Goal: Browse casually

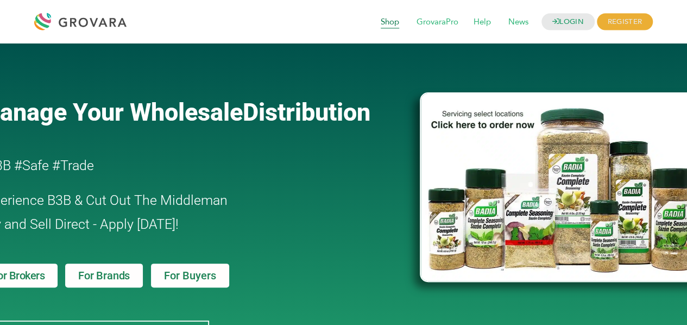
click at [392, 23] on span "Shop" at bounding box center [390, 22] width 34 height 21
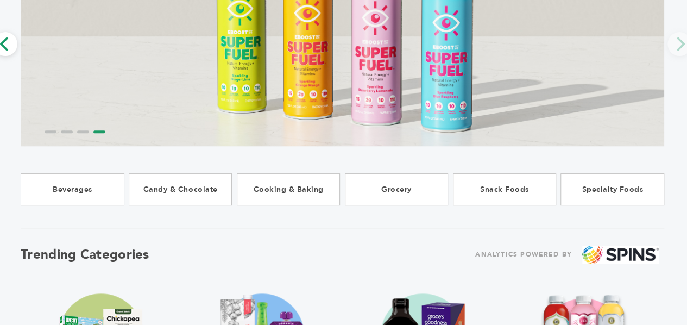
scroll to position [152, 1]
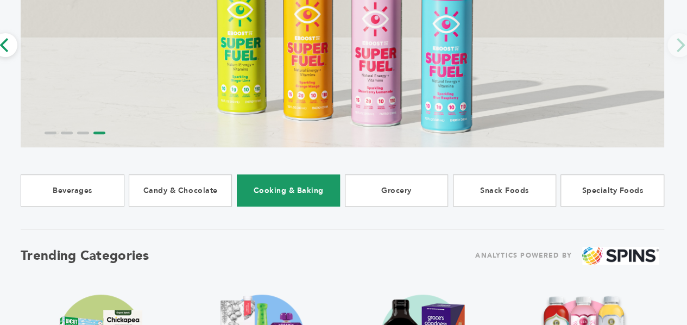
click at [289, 193] on link "Cooking & Baking" at bounding box center [289, 190] width 104 height 32
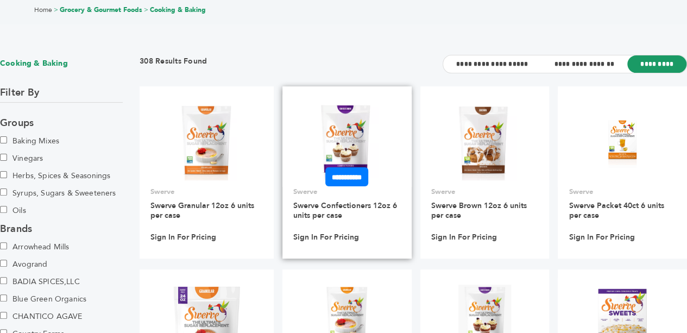
scroll to position [62, 0]
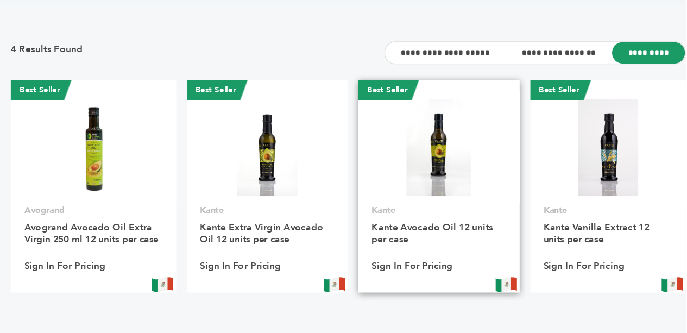
scroll to position [83, 0]
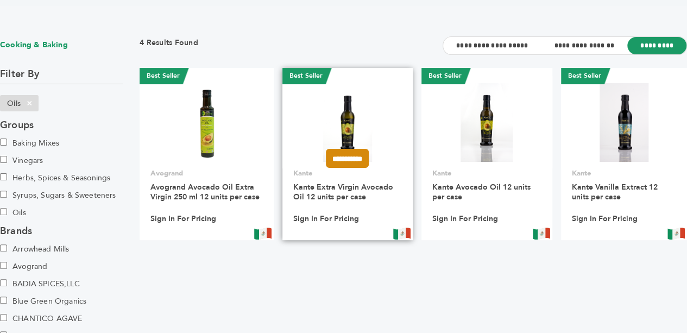
click at [342, 160] on input "**********" at bounding box center [347, 158] width 43 height 19
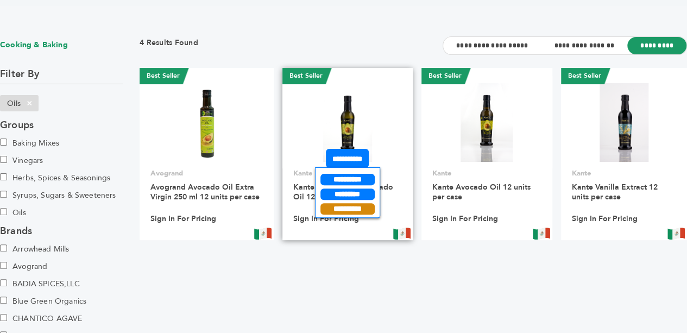
click at [351, 210] on input "**********" at bounding box center [347, 208] width 54 height 11
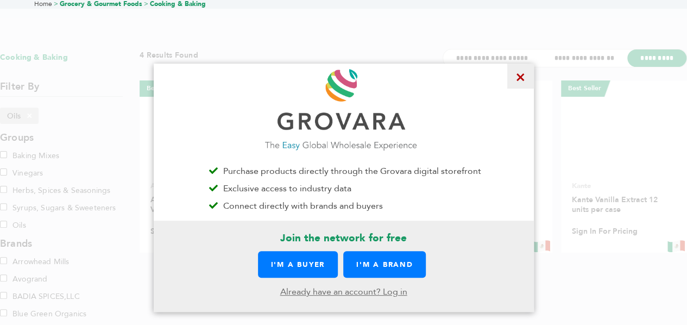
click at [517, 82] on span "×" at bounding box center [520, 76] width 27 height 25
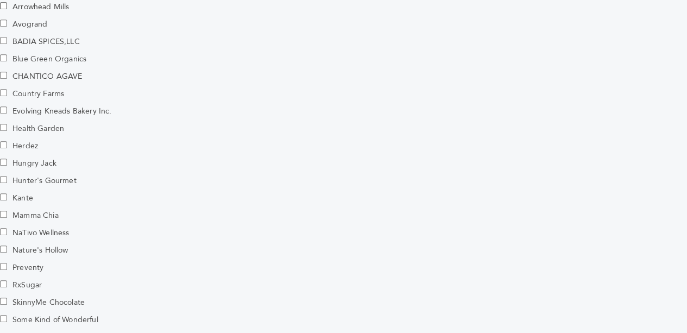
scroll to position [426, 0]
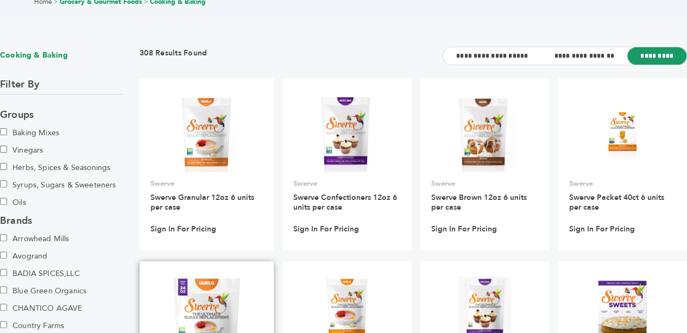
scroll to position [68, 0]
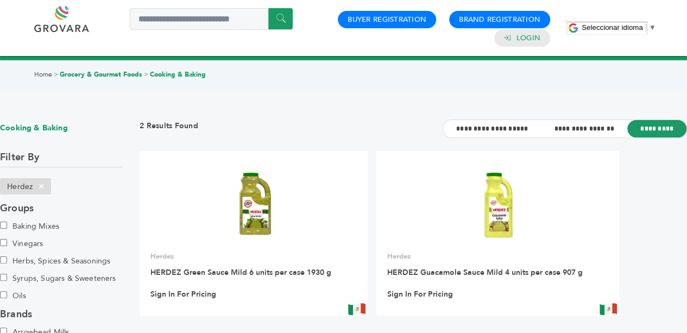
click at [99, 74] on link "Grocery & Gourmet Foods" at bounding box center [101, 74] width 83 height 9
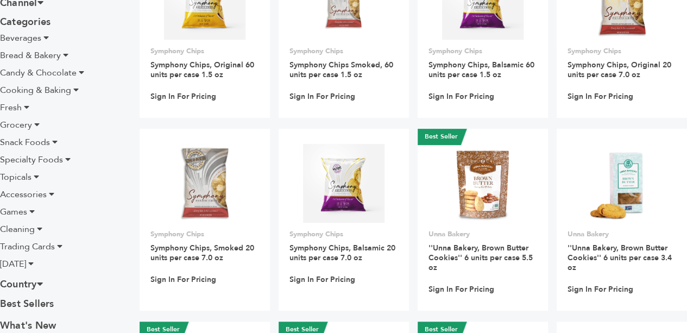
scroll to position [206, 0]
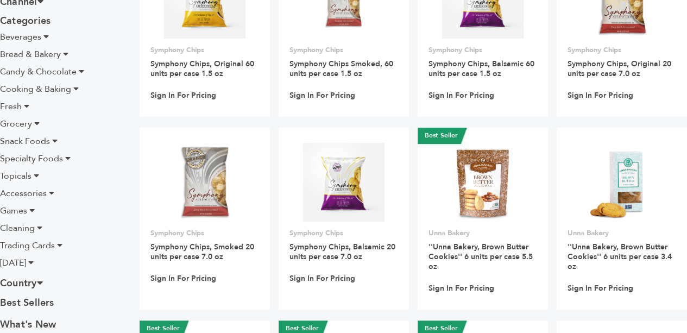
click at [54, 142] on icon at bounding box center [54, 140] width 5 height 9
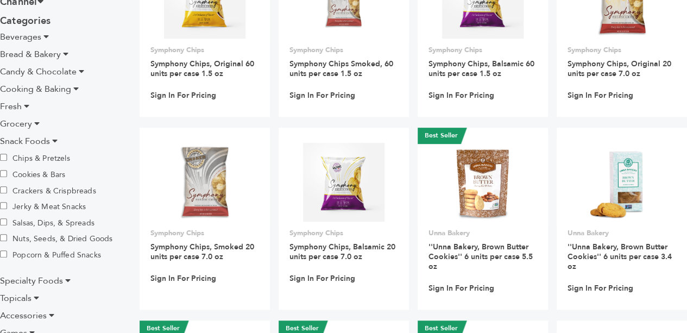
click at [54, 142] on icon at bounding box center [54, 140] width 5 height 9
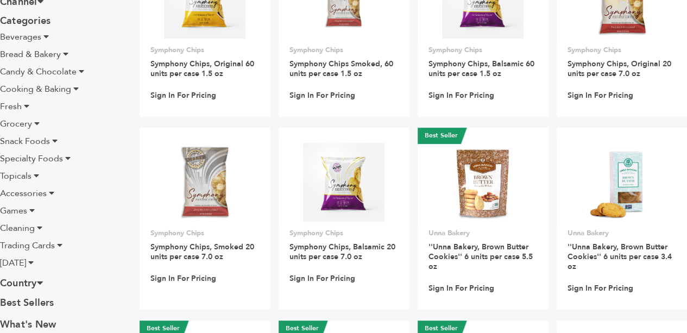
click at [57, 193] on li "Accessories" at bounding box center [61, 193] width 123 height 13
click at [51, 193] on icon at bounding box center [51, 192] width 5 height 9
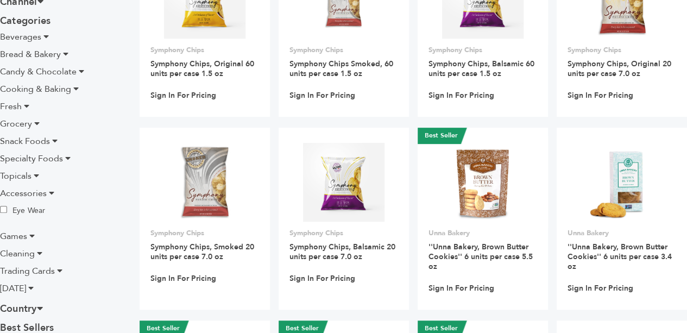
click at [51, 218] on ul "Beverages Alcoholic Beverages Coffee & Tea Drink Mixes & Concentrates Juices & …" at bounding box center [61, 162] width 123 height 264
click at [31, 238] on icon at bounding box center [31, 235] width 5 height 9
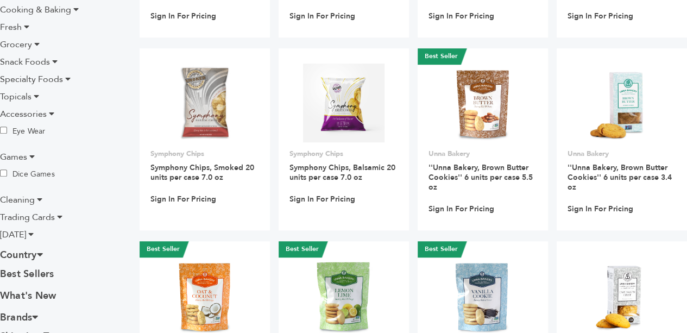
scroll to position [288, 0]
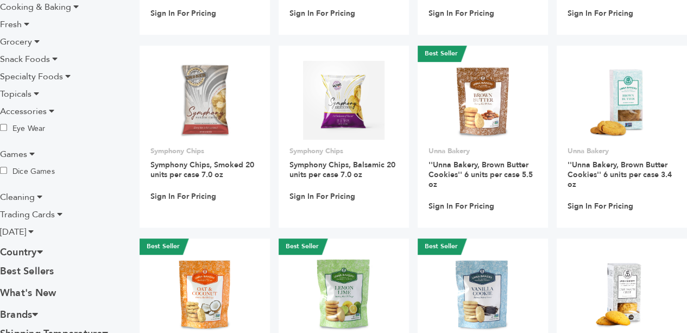
click at [36, 195] on li "Cleaning" at bounding box center [61, 197] width 123 height 13
click at [41, 195] on icon at bounding box center [39, 196] width 5 height 9
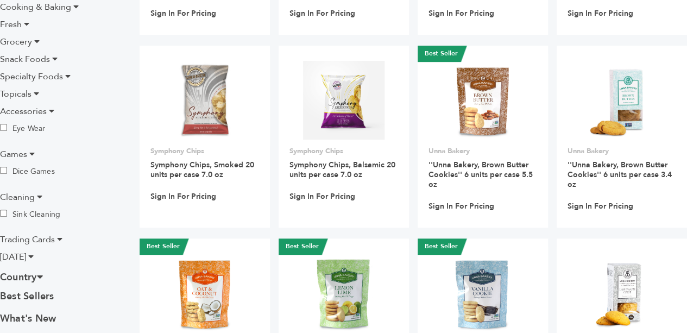
click at [62, 242] on icon at bounding box center [59, 239] width 5 height 9
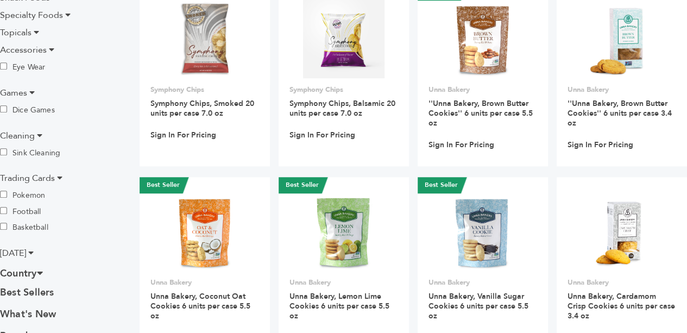
click at [44, 248] on li "[DATE]" at bounding box center [61, 252] width 123 height 13
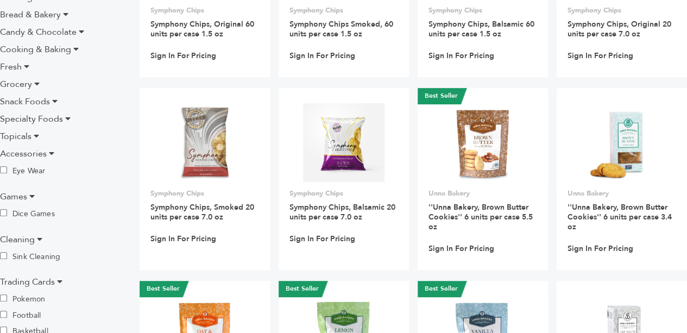
click at [36, 136] on icon at bounding box center [36, 135] width 5 height 9
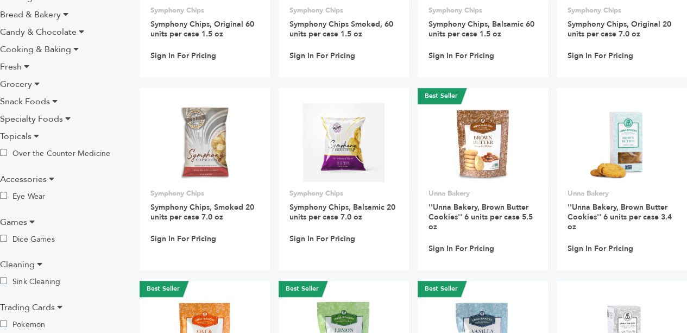
click at [67, 121] on icon at bounding box center [67, 118] width 5 height 9
click at [54, 102] on icon at bounding box center [54, 101] width 5 height 9
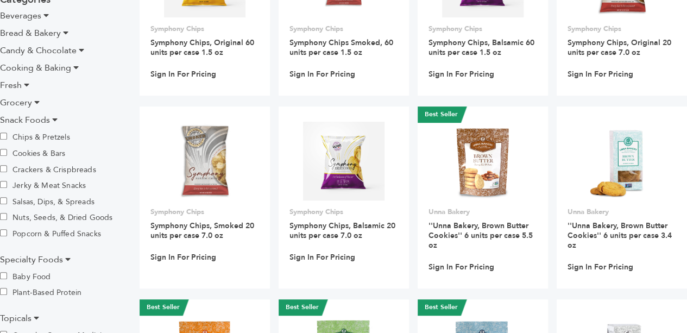
scroll to position [227, 0]
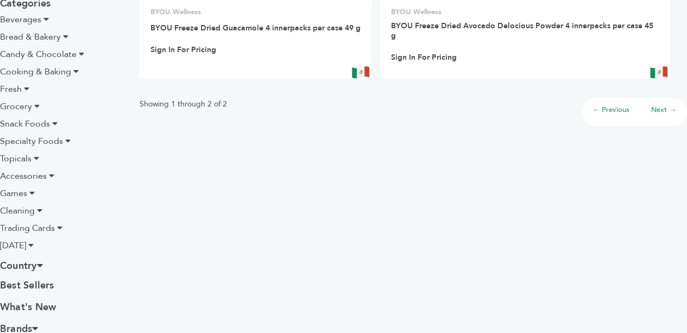
scroll to position [244, 0]
click at [38, 105] on icon at bounding box center [36, 106] width 5 height 9
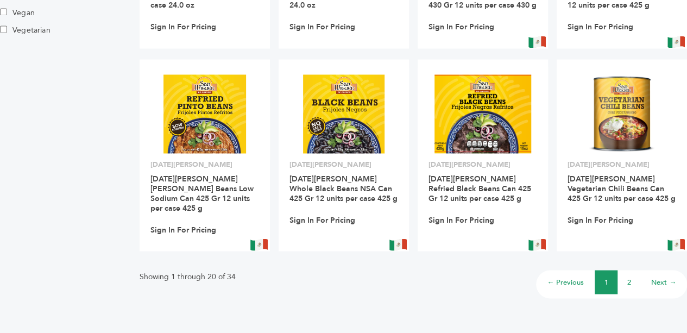
scroll to position [862, 0]
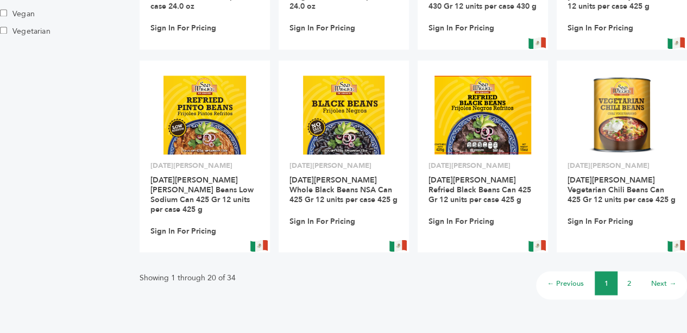
click at [624, 271] on li "2" at bounding box center [628, 283] width 23 height 24
click at [628, 278] on link "2" at bounding box center [629, 283] width 4 height 10
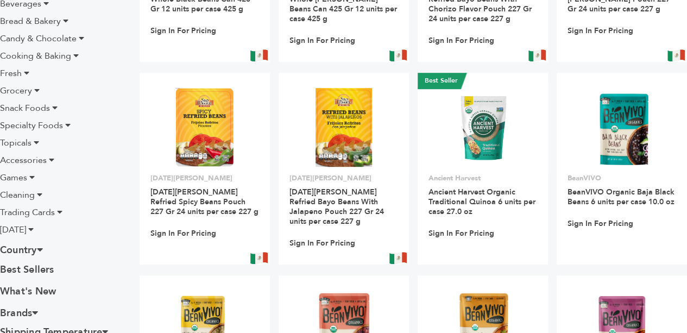
scroll to position [280, 0]
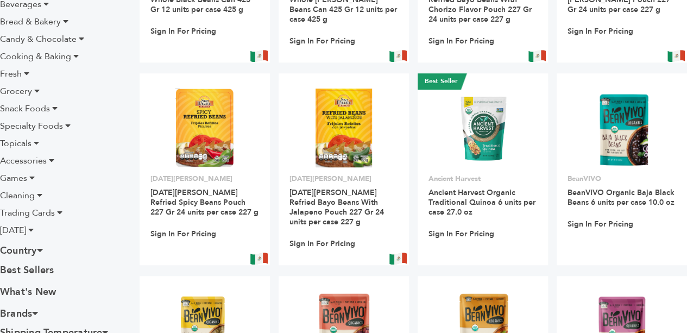
click at [44, 90] on li "Grocery" at bounding box center [61, 91] width 123 height 13
click at [36, 91] on icon at bounding box center [36, 90] width 5 height 9
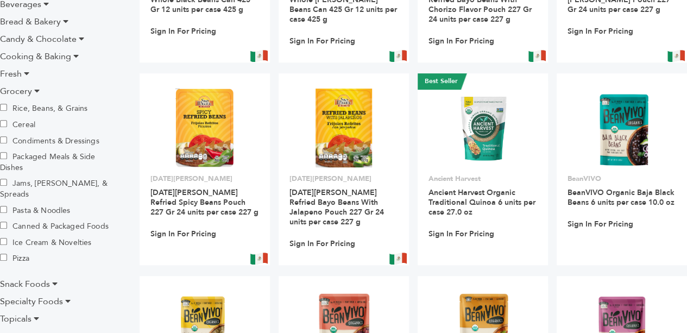
click at [36, 91] on icon at bounding box center [36, 90] width 5 height 9
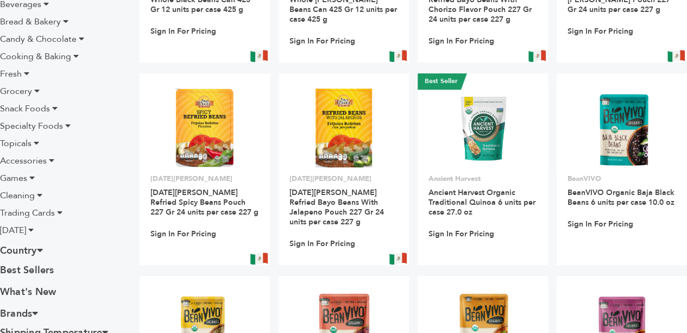
click at [24, 73] on icon at bounding box center [26, 73] width 5 height 9
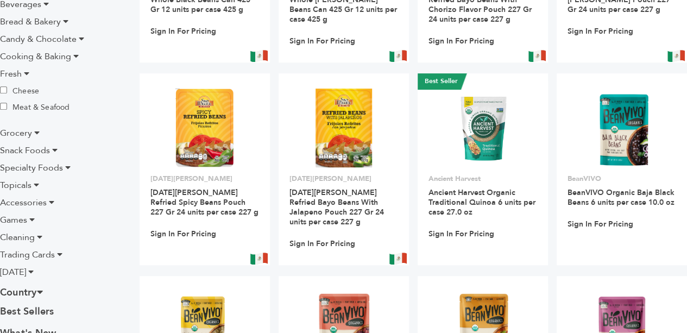
click at [24, 73] on icon at bounding box center [26, 73] width 5 height 9
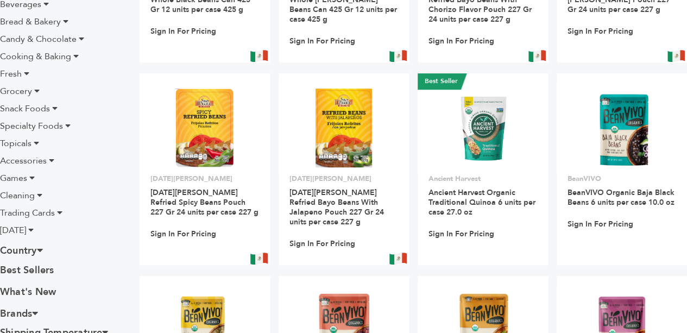
click at [77, 58] on icon at bounding box center [75, 56] width 5 height 9
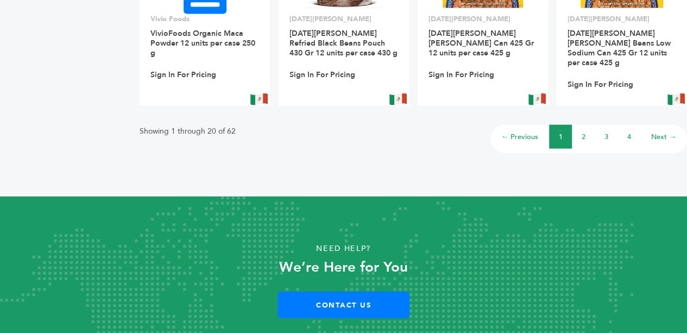
scroll to position [1010, 0]
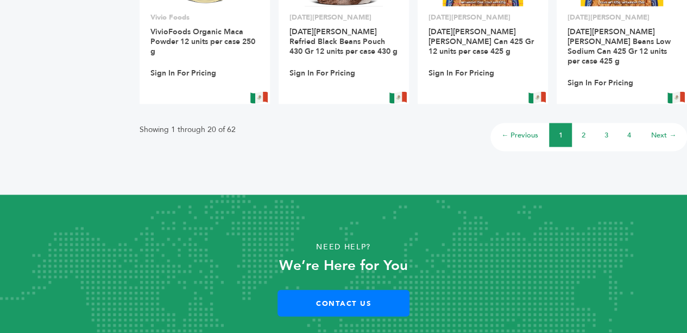
click at [583, 130] on link "2" at bounding box center [583, 135] width 4 height 10
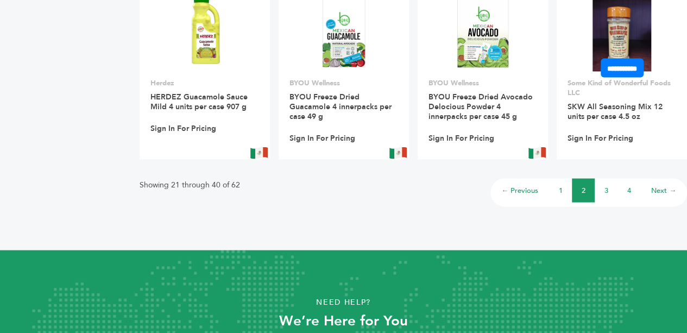
scroll to position [965, 0]
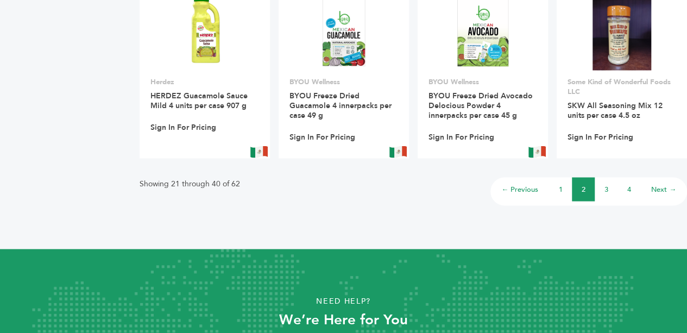
click at [604, 195] on li "3" at bounding box center [605, 189] width 23 height 24
click at [607, 190] on link "3" at bounding box center [606, 189] width 4 height 10
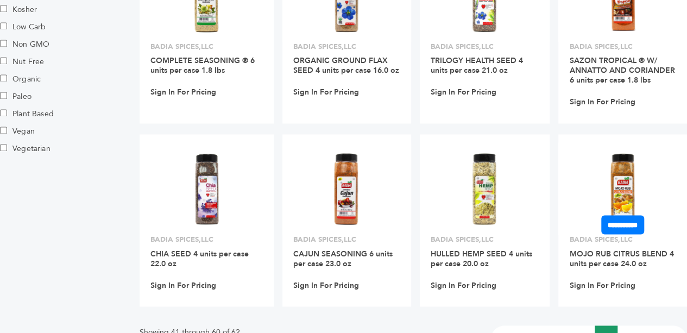
scroll to position [894, 0]
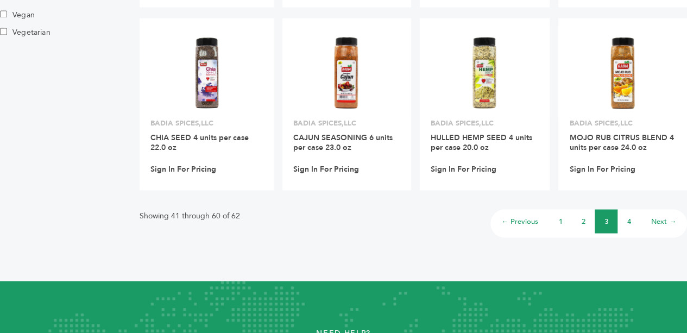
click at [630, 221] on link "4" at bounding box center [629, 221] width 4 height 10
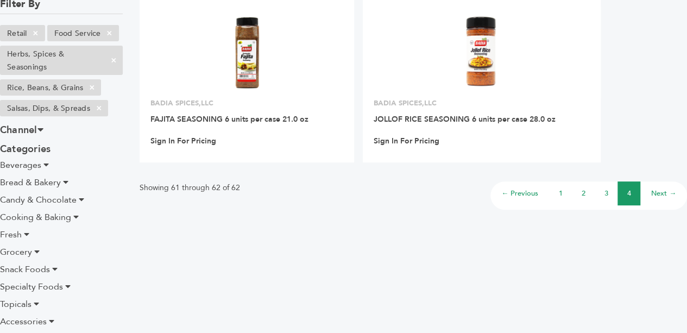
scroll to position [153, 0]
click at [48, 167] on icon at bounding box center [45, 165] width 5 height 9
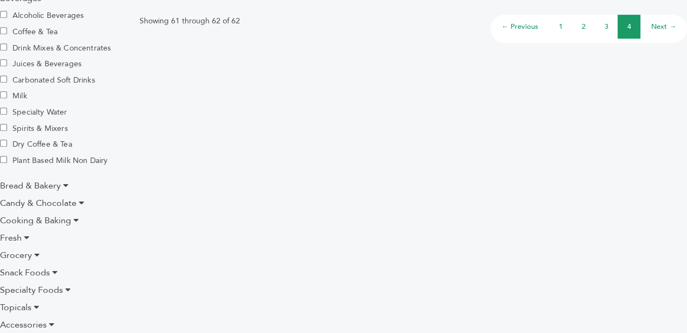
scroll to position [321, 0]
click at [64, 184] on icon at bounding box center [65, 184] width 5 height 9
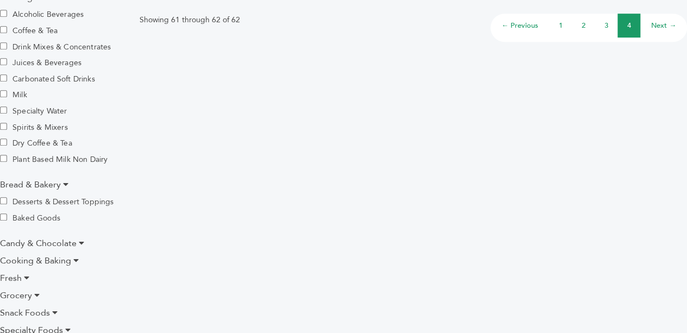
click at [81, 244] on icon at bounding box center [81, 242] width 5 height 9
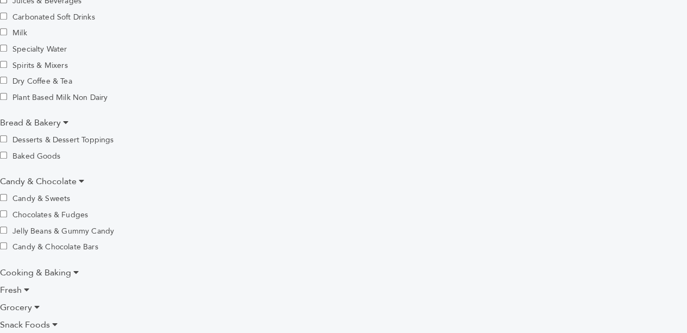
scroll to position [387, 0]
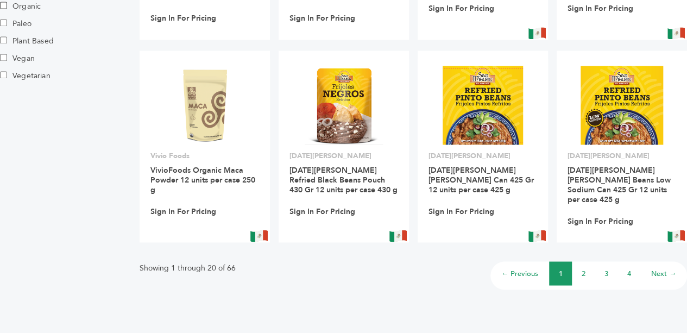
scroll to position [984, 0]
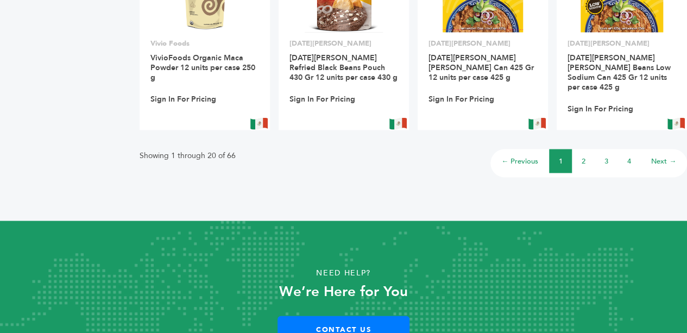
click at [582, 156] on link "2" at bounding box center [583, 161] width 4 height 10
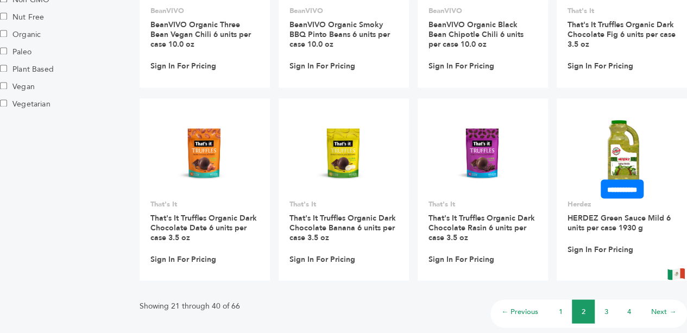
scroll to position [1000, 0]
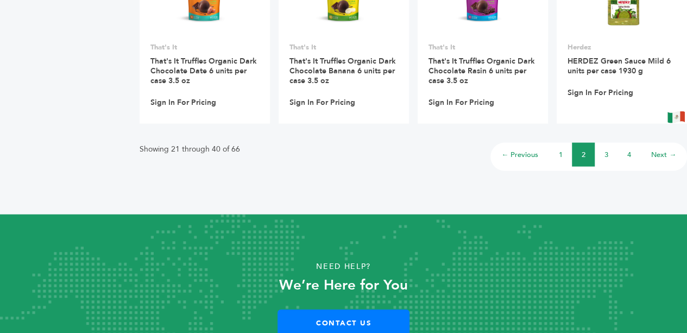
click at [605, 160] on li "3" at bounding box center [605, 154] width 23 height 24
click at [605, 156] on link "3" at bounding box center [606, 154] width 4 height 10
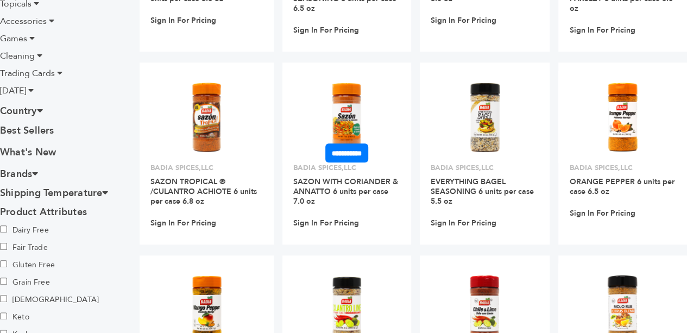
scroll to position [513, 0]
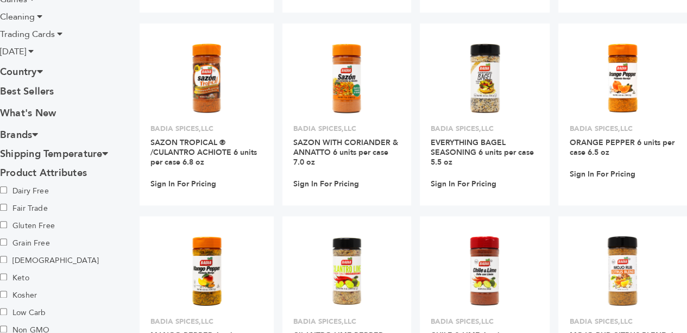
click at [38, 134] on icon at bounding box center [35, 134] width 6 height 10
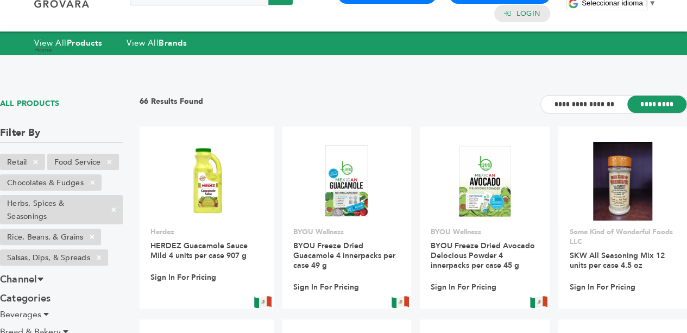
scroll to position [0, 0]
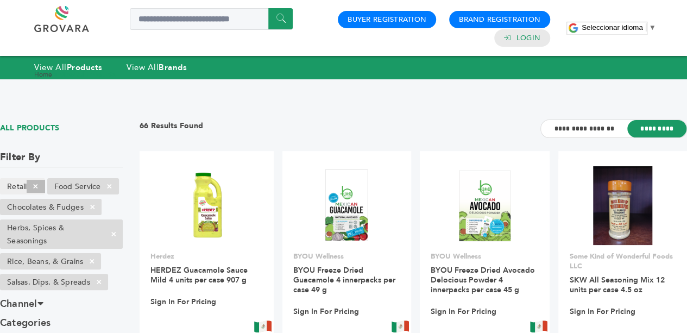
click at [39, 186] on span "×" at bounding box center [36, 186] width 18 height 13
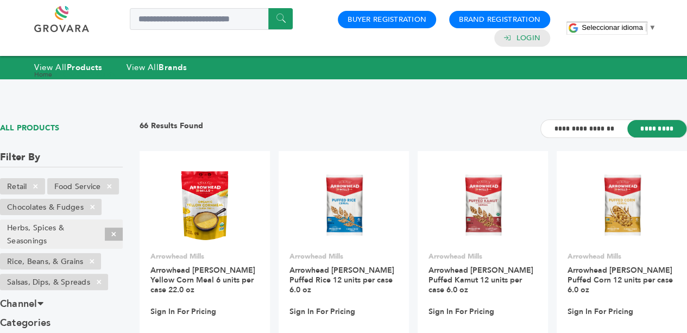
click at [116, 229] on span "×" at bounding box center [114, 233] width 18 height 13
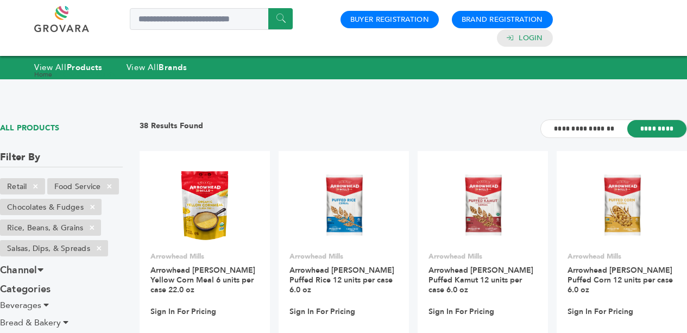
click at [94, 204] on span "×" at bounding box center [93, 206] width 18 height 13
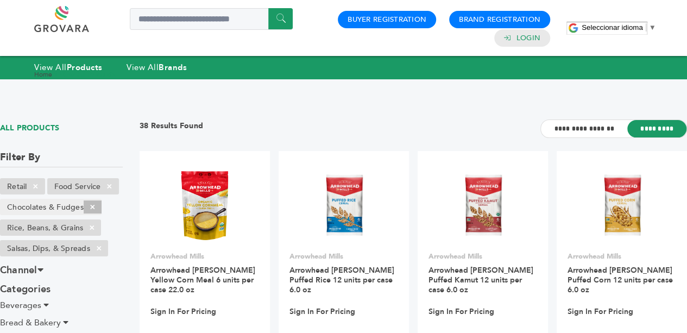
click at [97, 204] on span "×" at bounding box center [93, 206] width 18 height 13
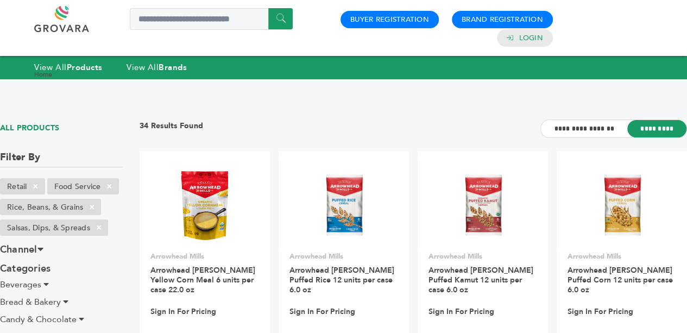
click at [107, 187] on span "×" at bounding box center [109, 186] width 18 height 13
click at [40, 187] on span "×" at bounding box center [36, 186] width 18 height 13
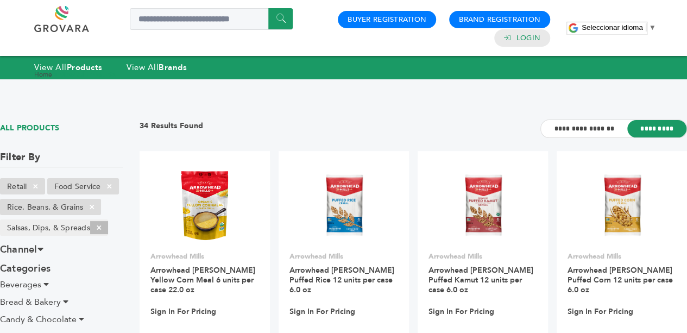
click at [100, 230] on span "×" at bounding box center [99, 227] width 18 height 13
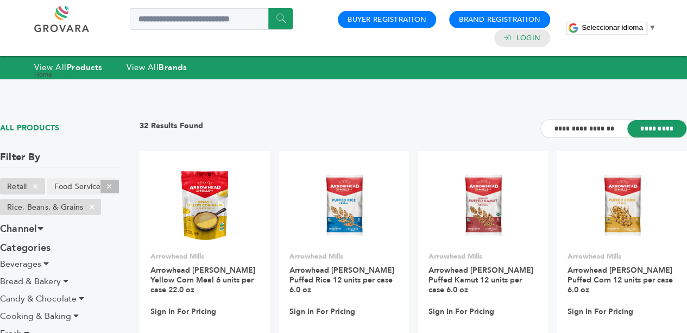
click at [110, 184] on span "×" at bounding box center [109, 186] width 18 height 13
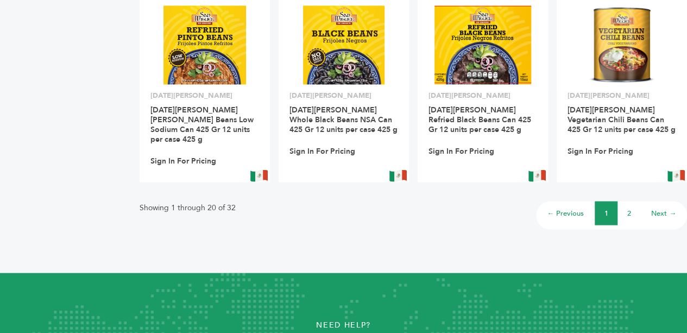
scroll to position [936, 0]
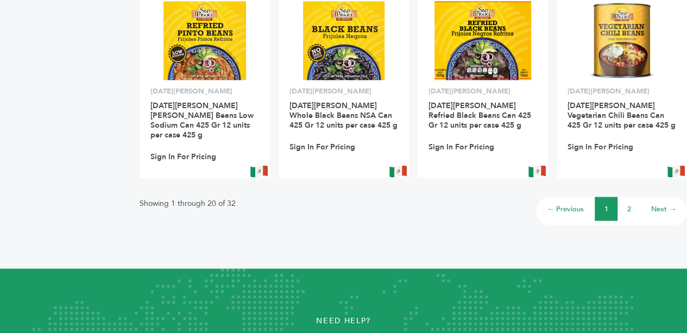
click at [625, 197] on li "2" at bounding box center [628, 209] width 23 height 24
click at [630, 204] on link "2" at bounding box center [629, 209] width 4 height 10
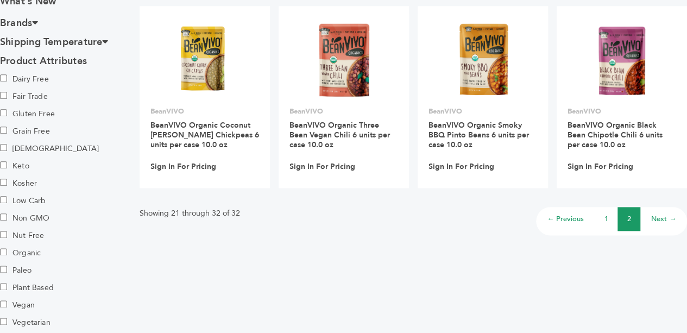
scroll to position [547, 0]
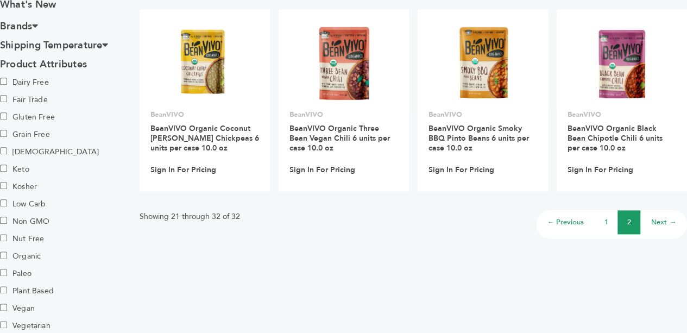
click at [609, 218] on li "1" at bounding box center [605, 222] width 23 height 24
click at [607, 225] on link "1" at bounding box center [606, 222] width 4 height 10
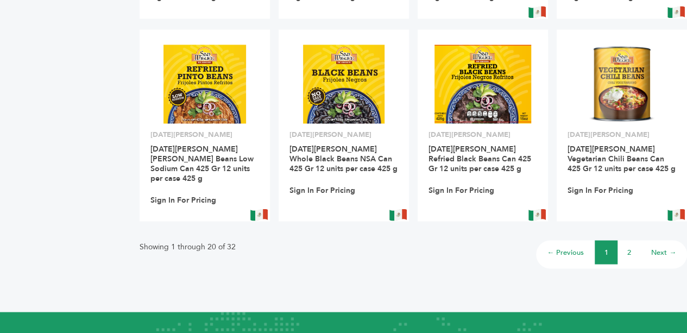
scroll to position [892, 0]
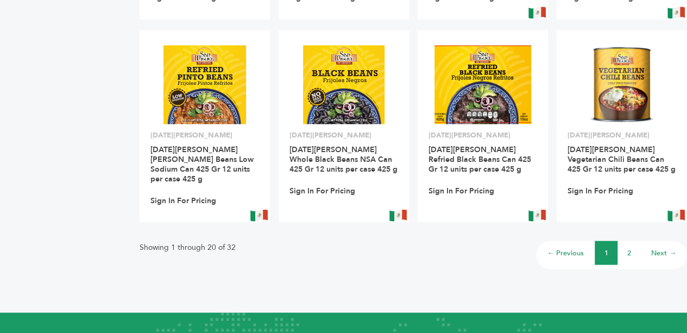
click at [630, 248] on link "2" at bounding box center [629, 253] width 4 height 10
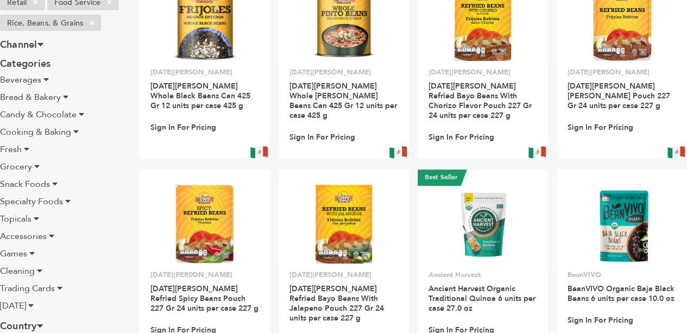
scroll to position [185, 0]
